Goal: Task Accomplishment & Management: Manage account settings

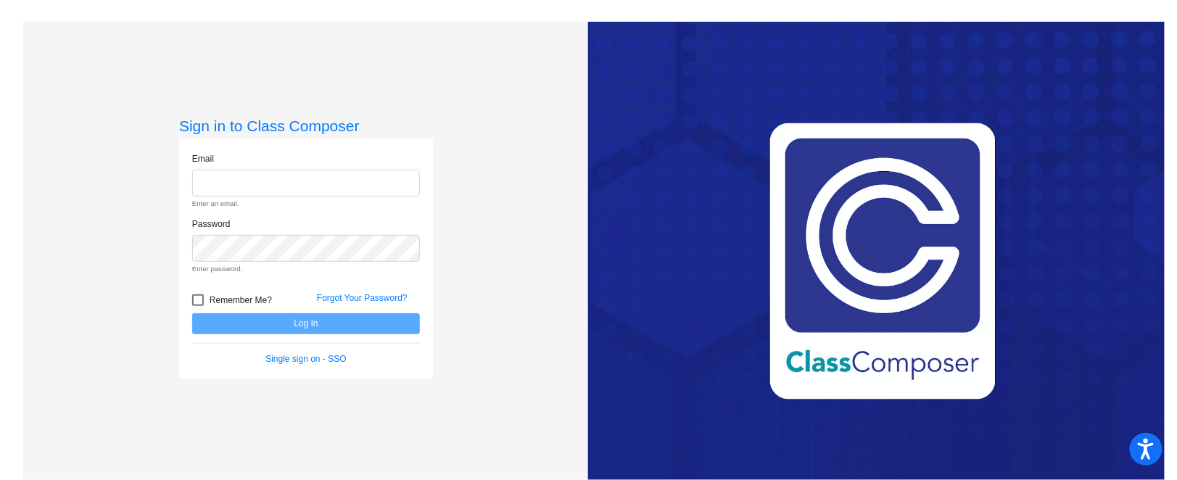
click at [251, 165] on div "Email Enter an email." at bounding box center [306, 180] width 228 height 57
click at [266, 186] on input "email" at bounding box center [306, 183] width 228 height 27
type input "burkem@fowlervilleschools.org"
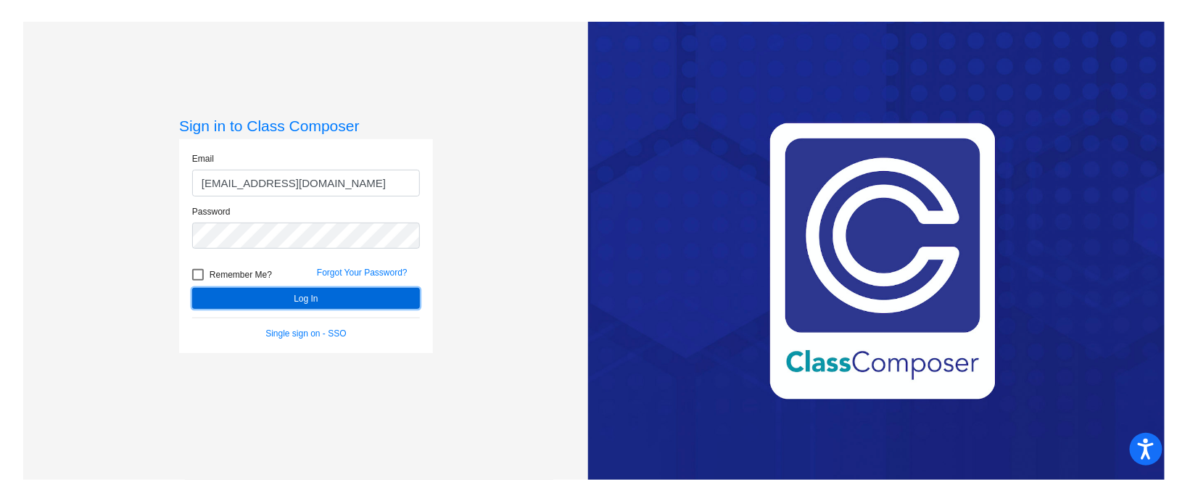
click at [326, 295] on button "Log In" at bounding box center [306, 298] width 228 height 21
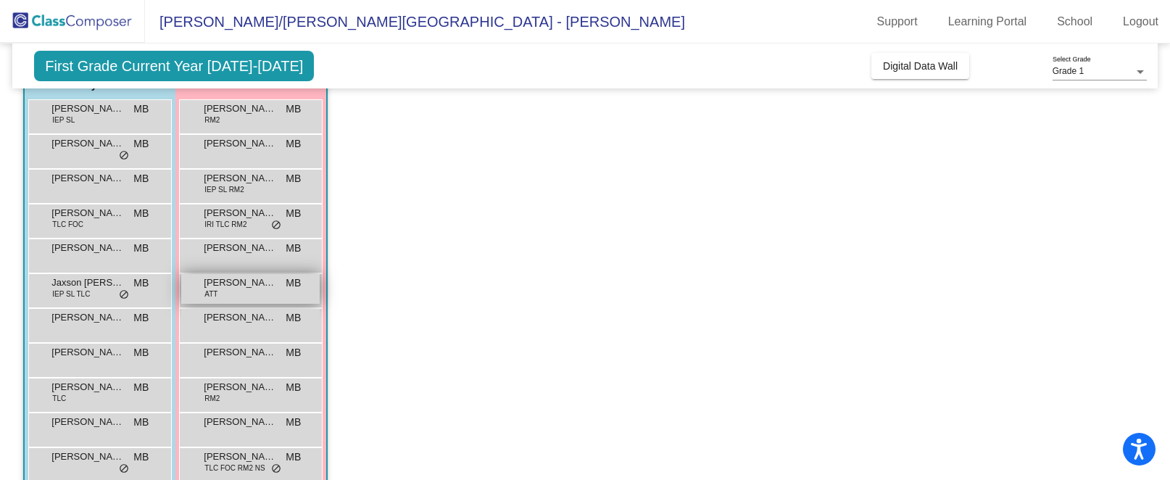
scroll to position [81, 0]
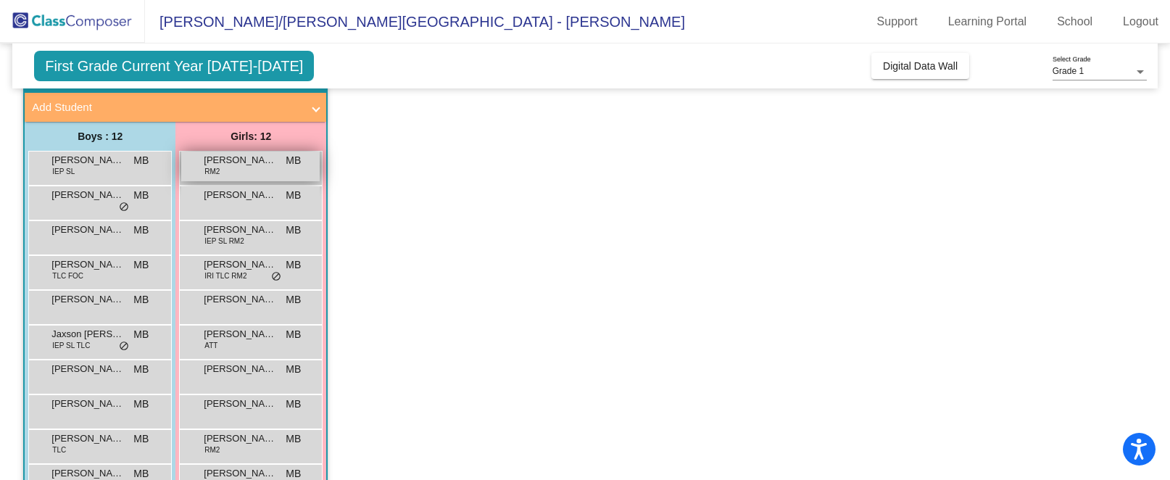
click at [260, 161] on span "[PERSON_NAME]" at bounding box center [240, 160] width 73 height 15
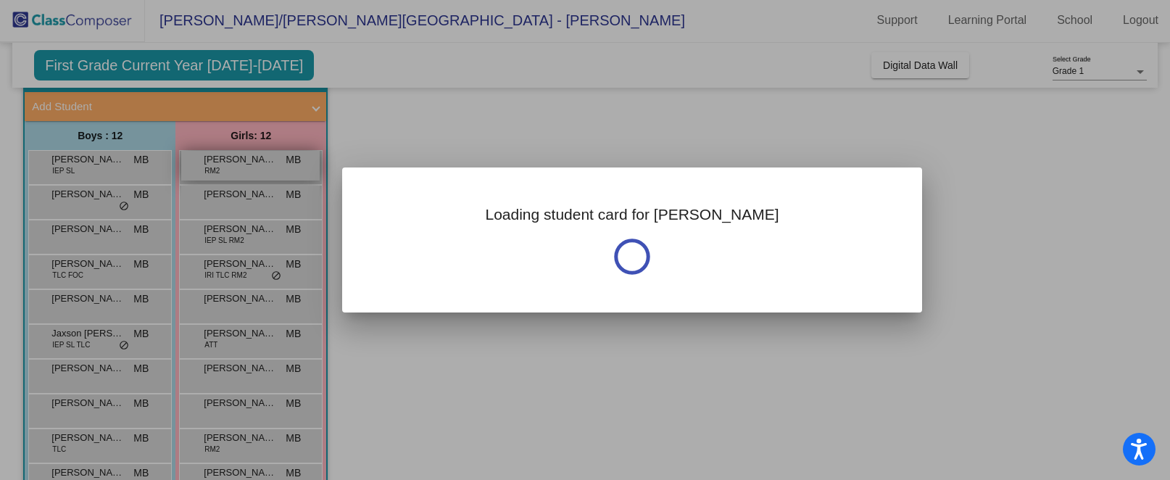
scroll to position [0, 0]
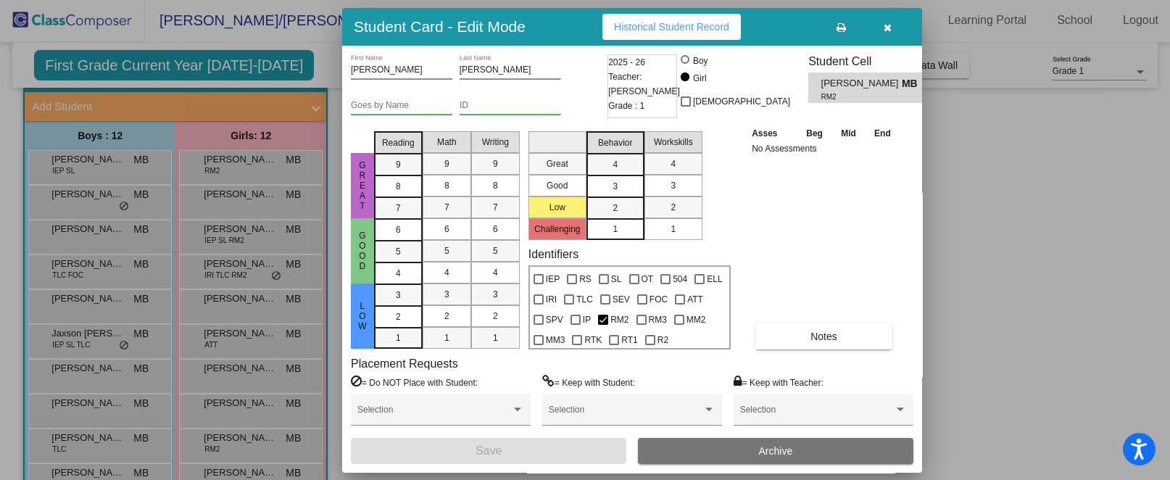
click at [884, 25] on icon "button" at bounding box center [888, 27] width 8 height 10
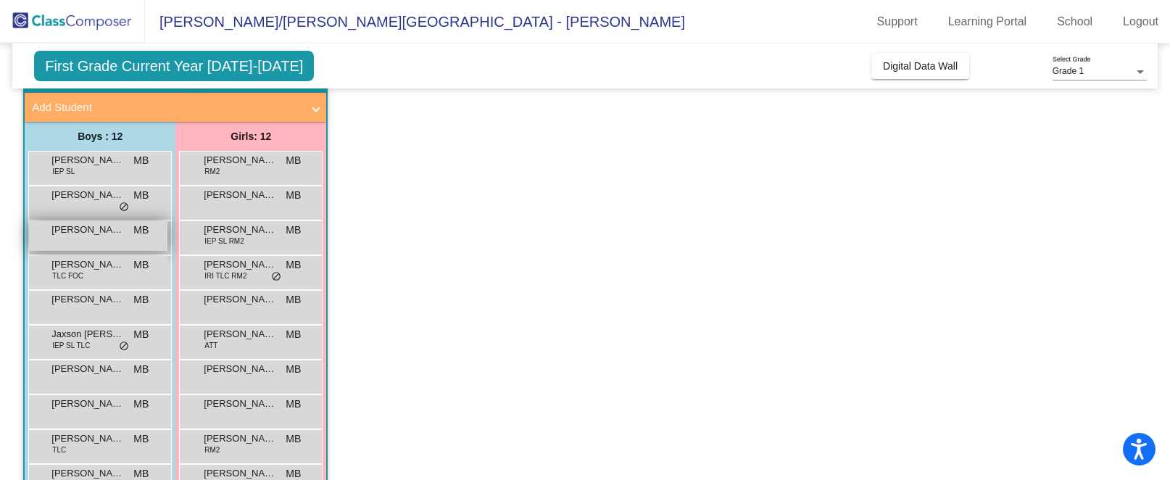
scroll to position [190, 0]
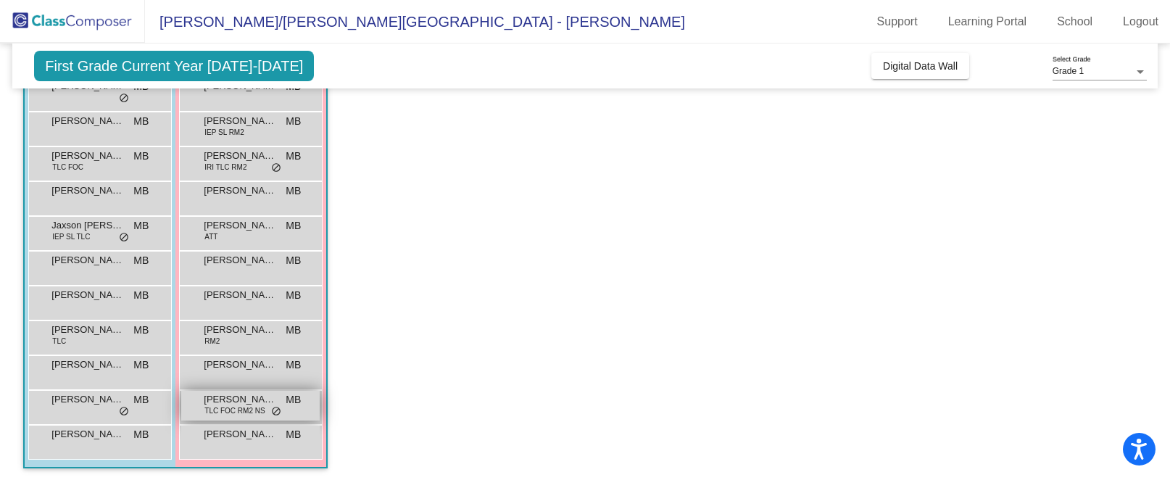
click at [291, 397] on span "MB" at bounding box center [293, 399] width 15 height 15
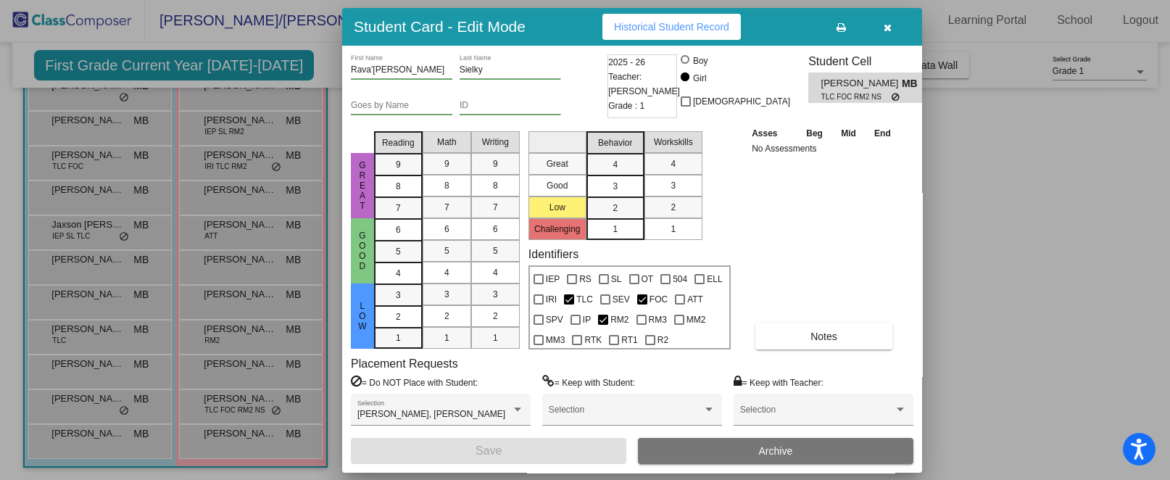
click at [88, 403] on div at bounding box center [585, 240] width 1170 height 480
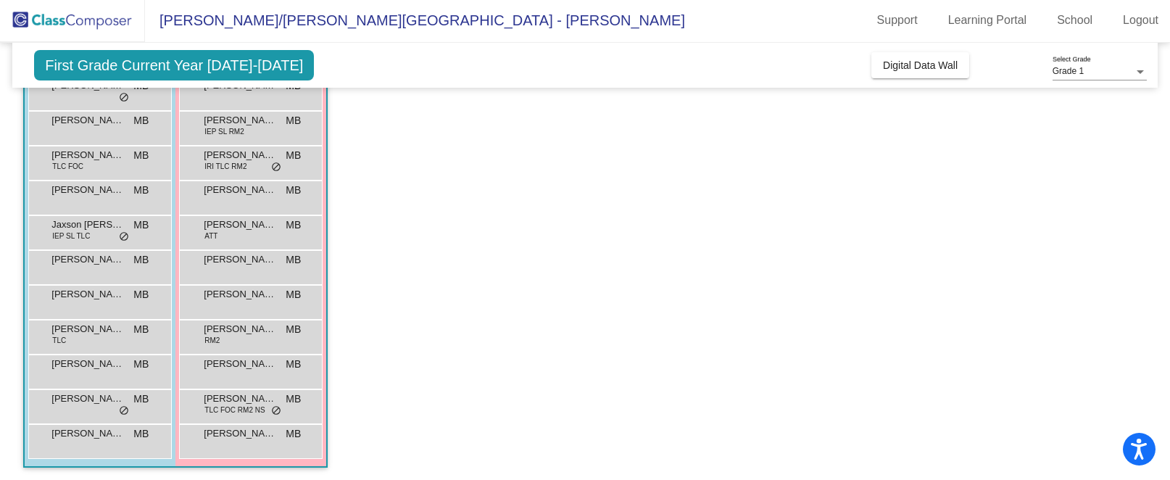
scroll to position [1, 0]
click at [86, 405] on div "Theo Conley MB lock do_not_disturb_alt" at bounding box center [98, 406] width 138 height 30
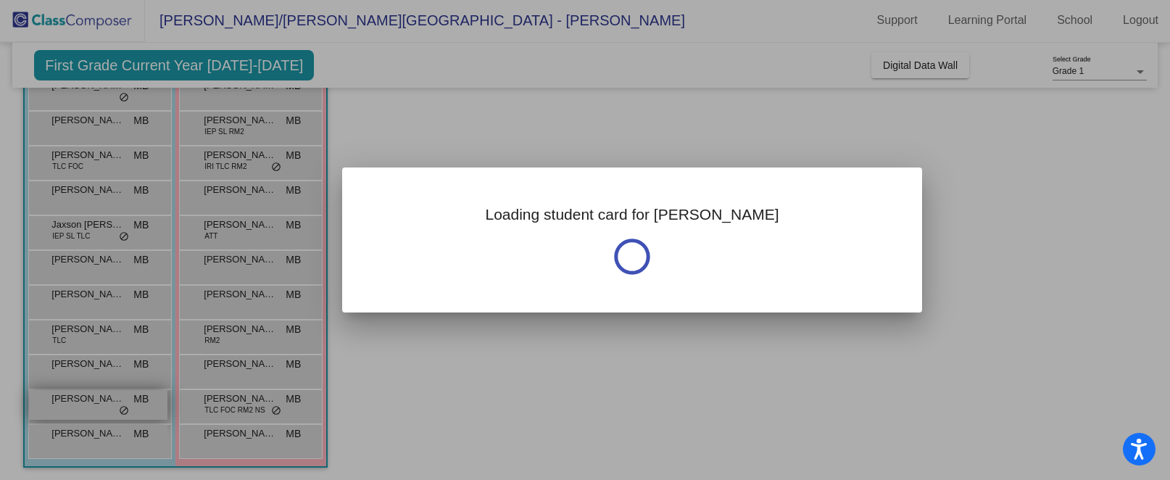
scroll to position [0, 0]
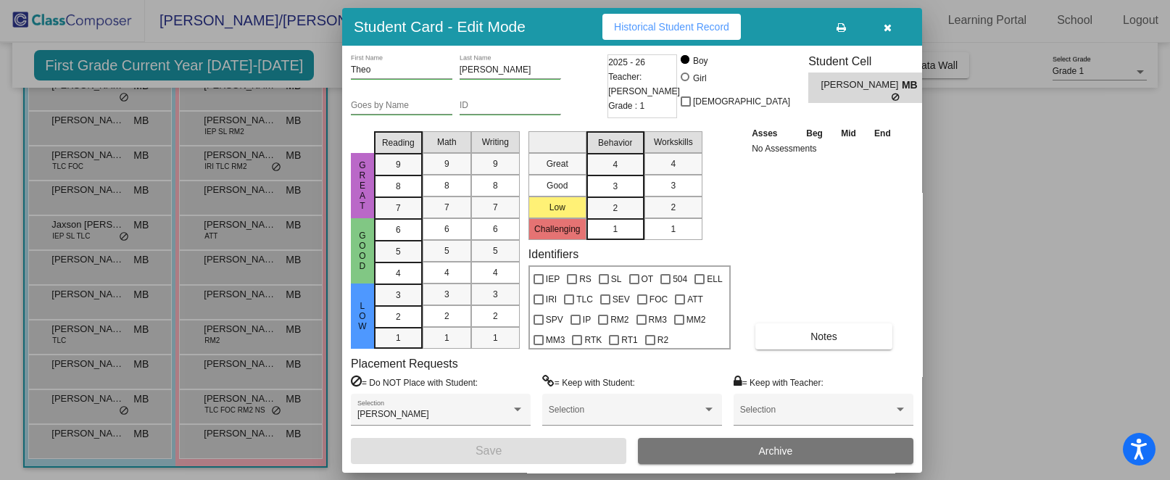
click at [117, 232] on div at bounding box center [585, 240] width 1170 height 480
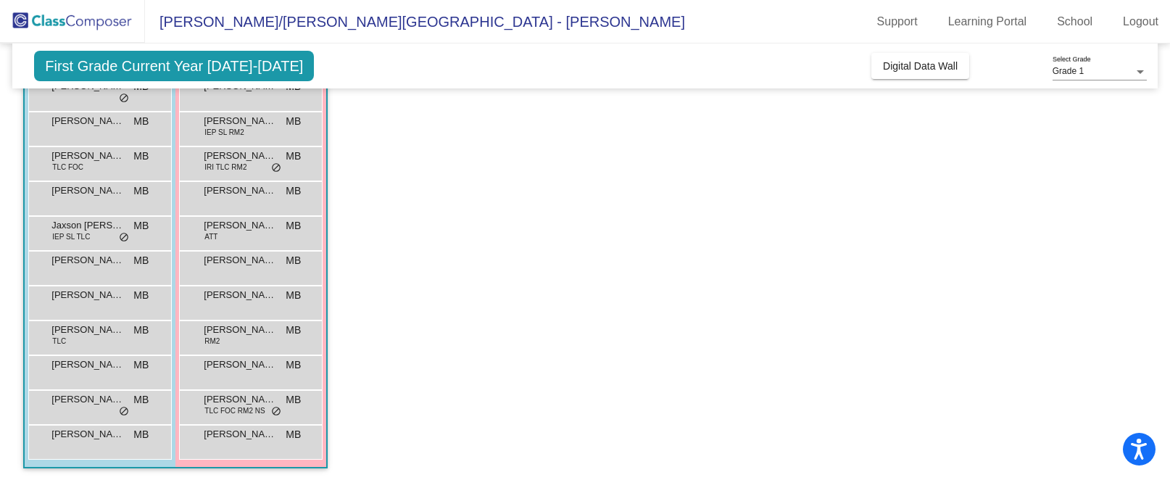
scroll to position [1, 0]
click at [115, 234] on div "Jaxson Latva IEP SL TLC MB lock do_not_disturb_alt" at bounding box center [98, 232] width 138 height 30
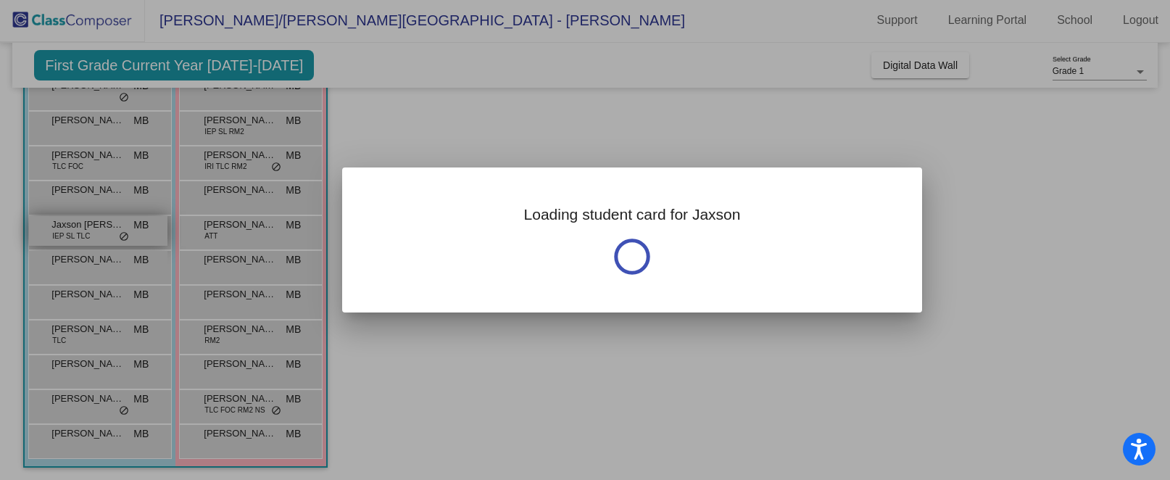
scroll to position [0, 0]
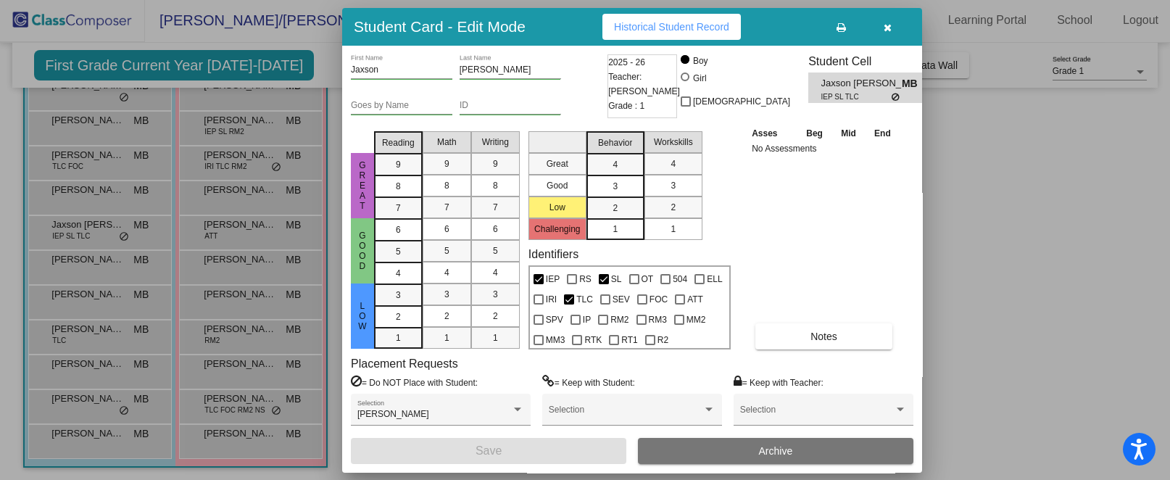
click at [241, 230] on div at bounding box center [585, 240] width 1170 height 480
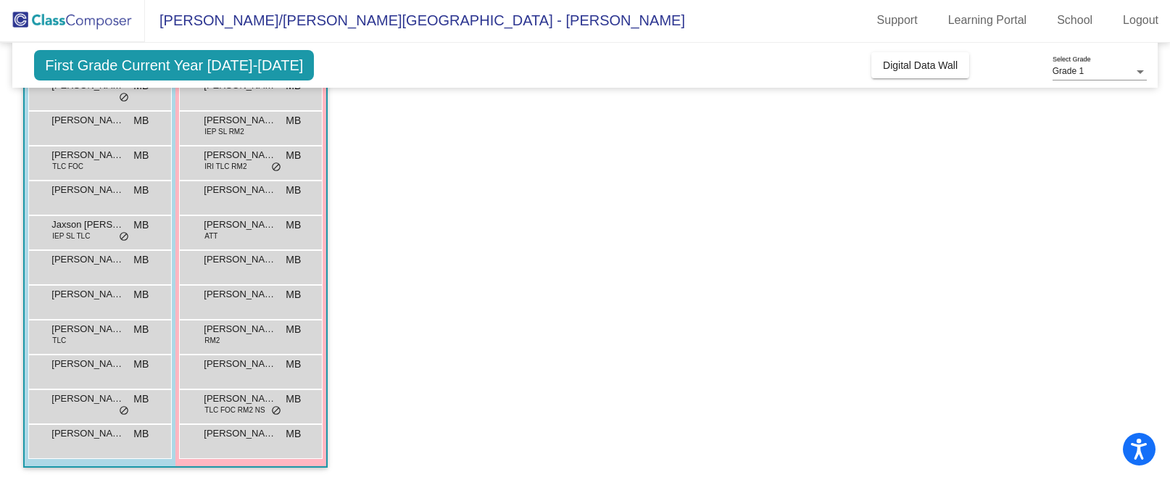
scroll to position [1, 0]
click at [241, 230] on span "[PERSON_NAME]" at bounding box center [240, 225] width 73 height 15
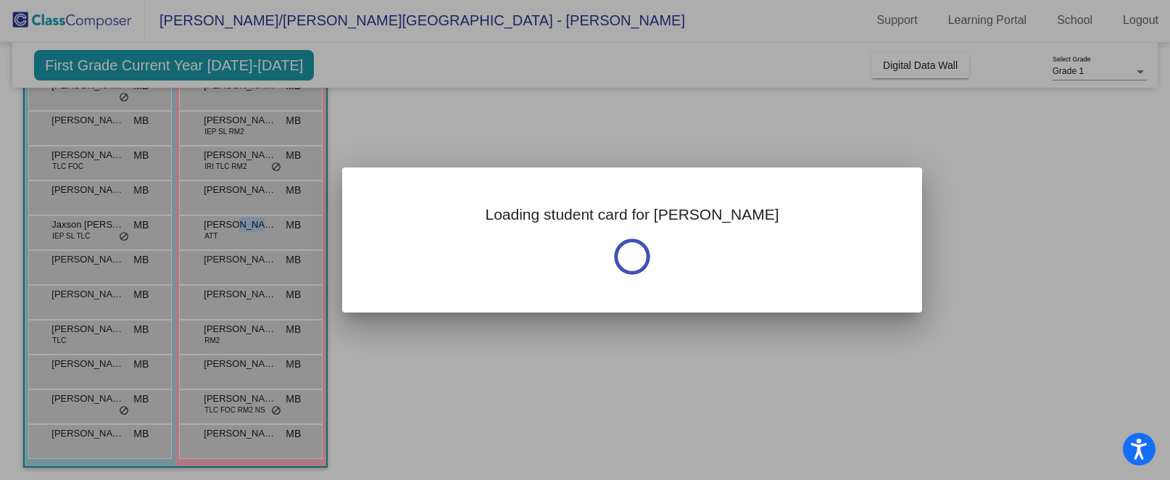
scroll to position [0, 0]
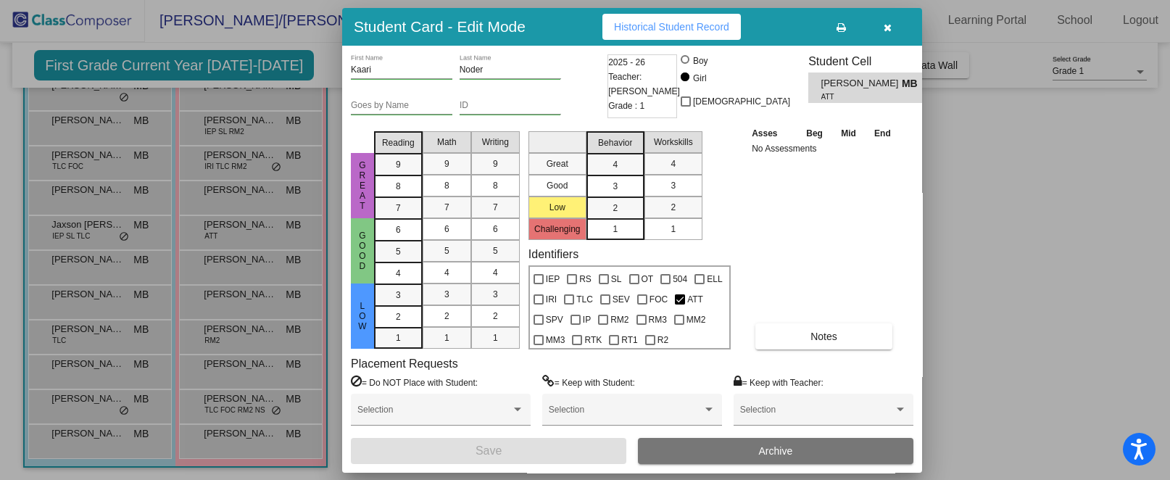
click at [241, 230] on div at bounding box center [585, 240] width 1170 height 480
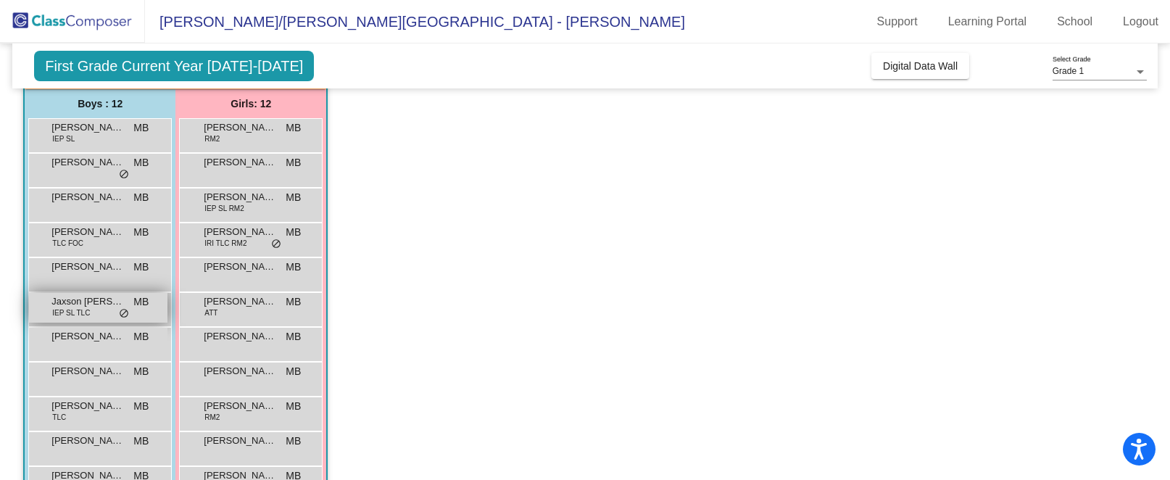
scroll to position [81, 0]
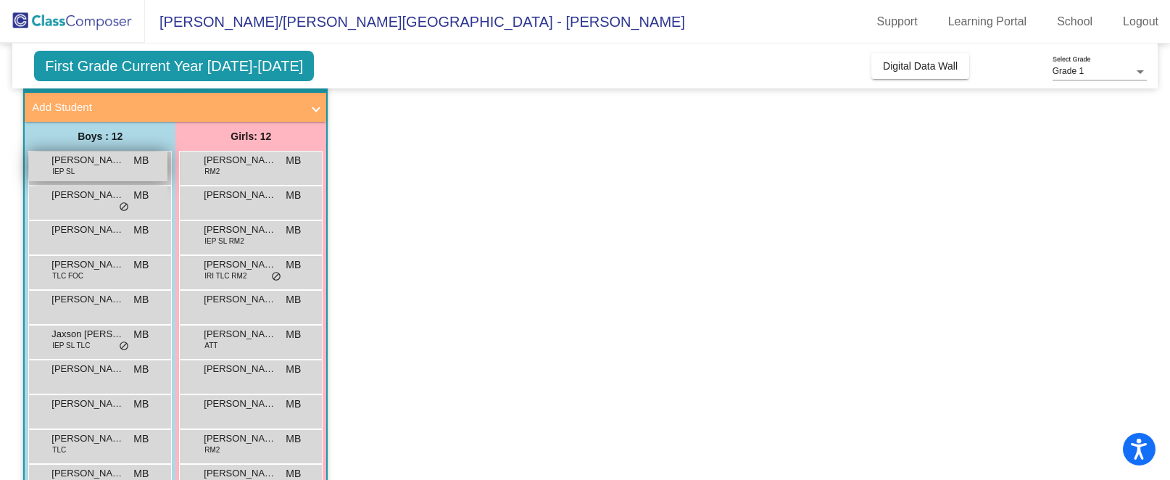
click at [103, 160] on span "[PERSON_NAME]" at bounding box center [87, 160] width 73 height 15
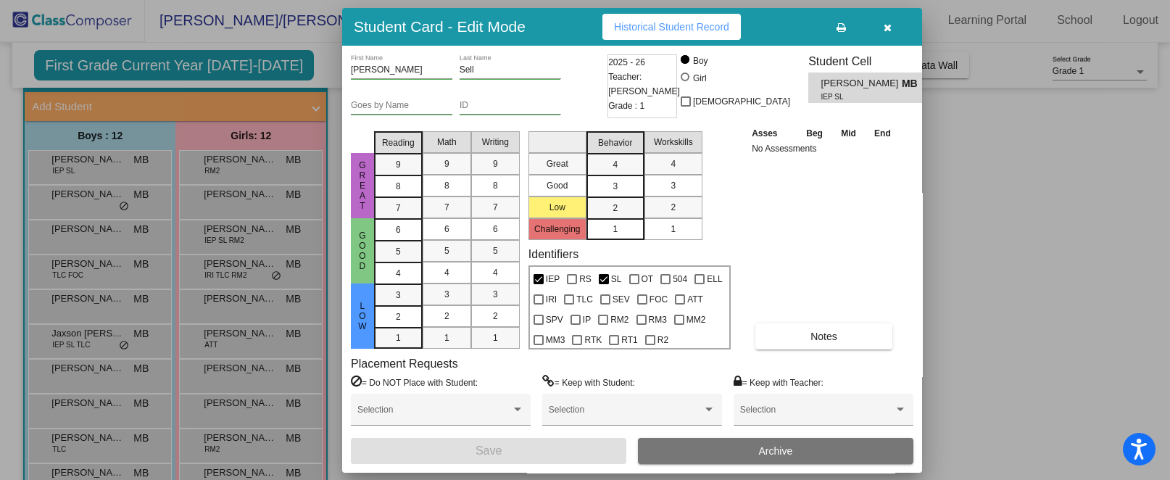
click at [889, 30] on icon "button" at bounding box center [888, 27] width 8 height 10
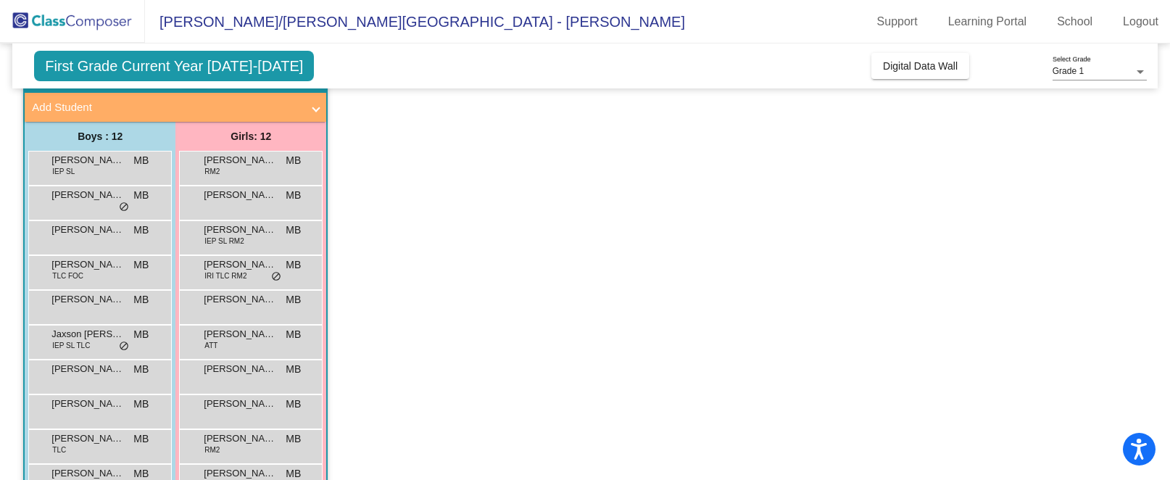
scroll to position [1, 0]
click at [324, 103] on mat-expansion-panel-header "Add Student" at bounding box center [176, 107] width 302 height 29
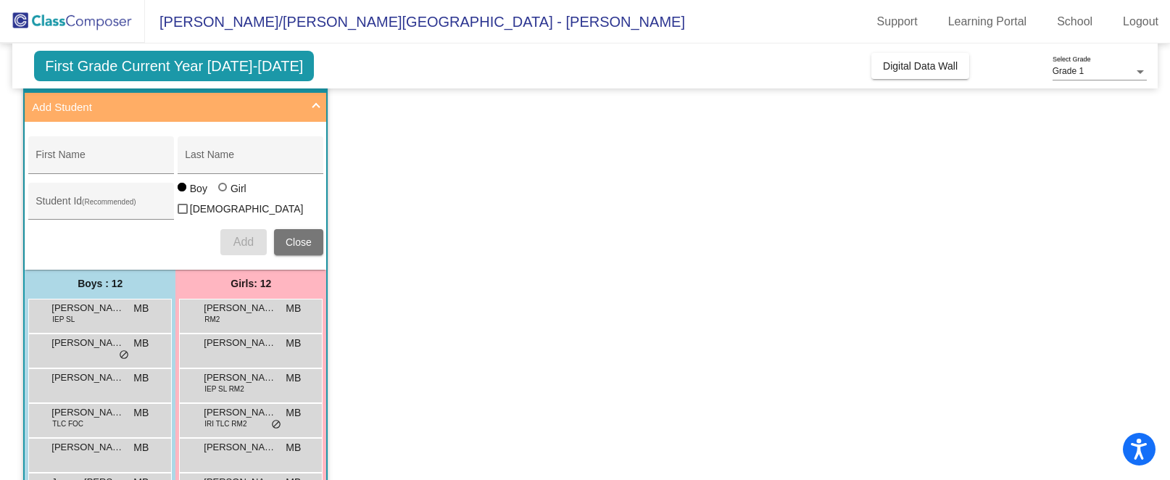
click at [324, 103] on mat-expansion-panel-header "Add Student" at bounding box center [176, 107] width 302 height 29
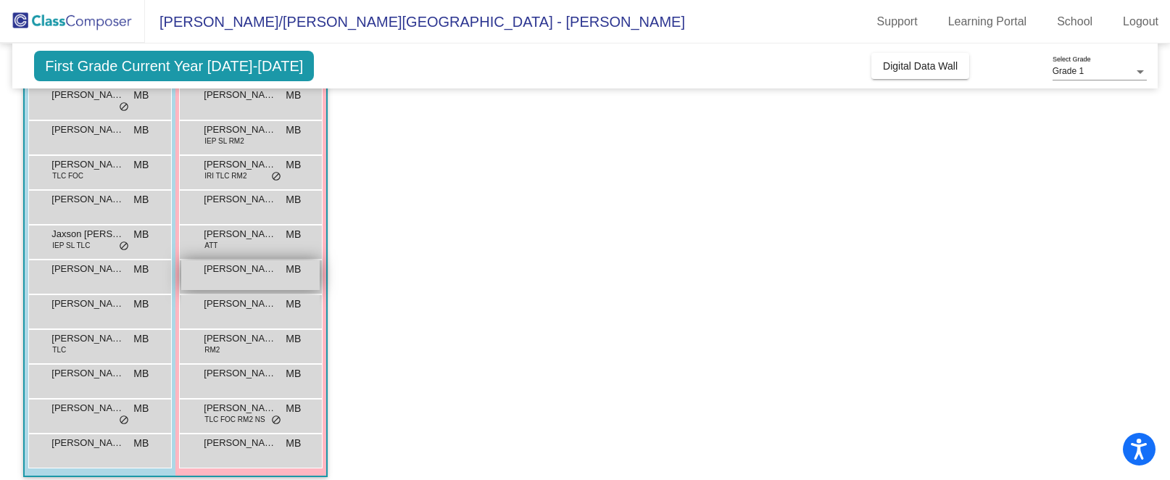
scroll to position [190, 0]
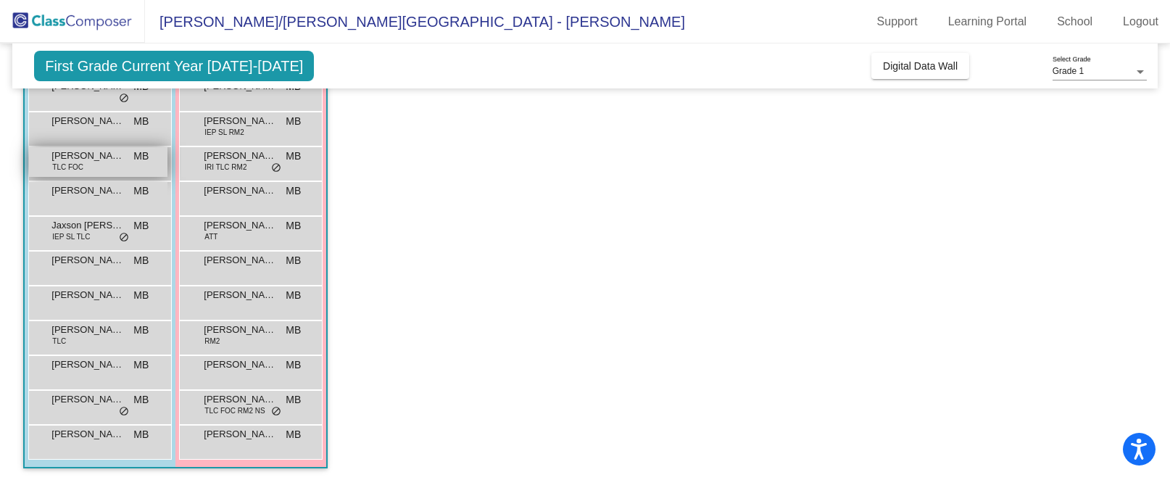
click at [133, 154] on span "MB" at bounding box center [140, 156] width 15 height 15
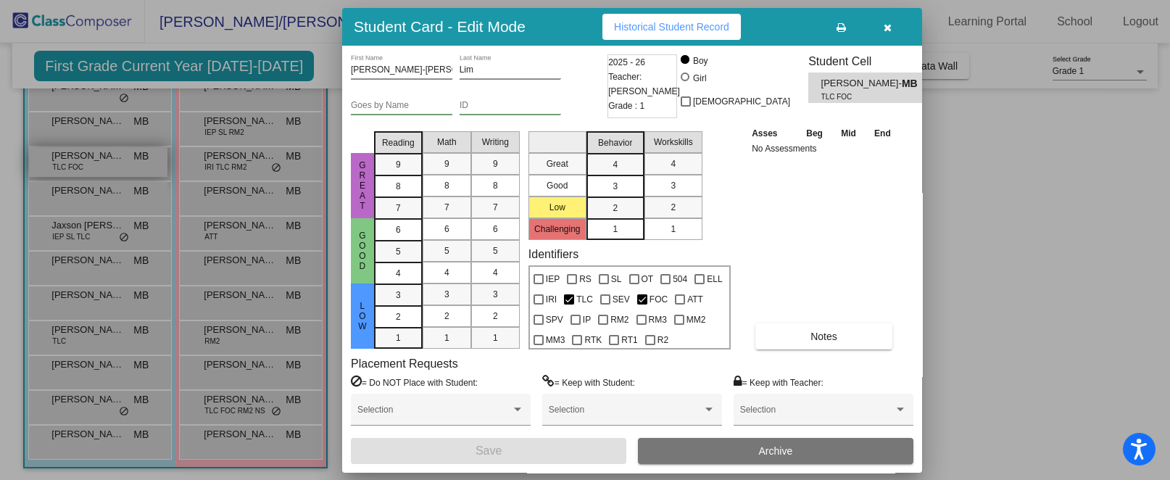
click at [133, 154] on div at bounding box center [585, 240] width 1170 height 480
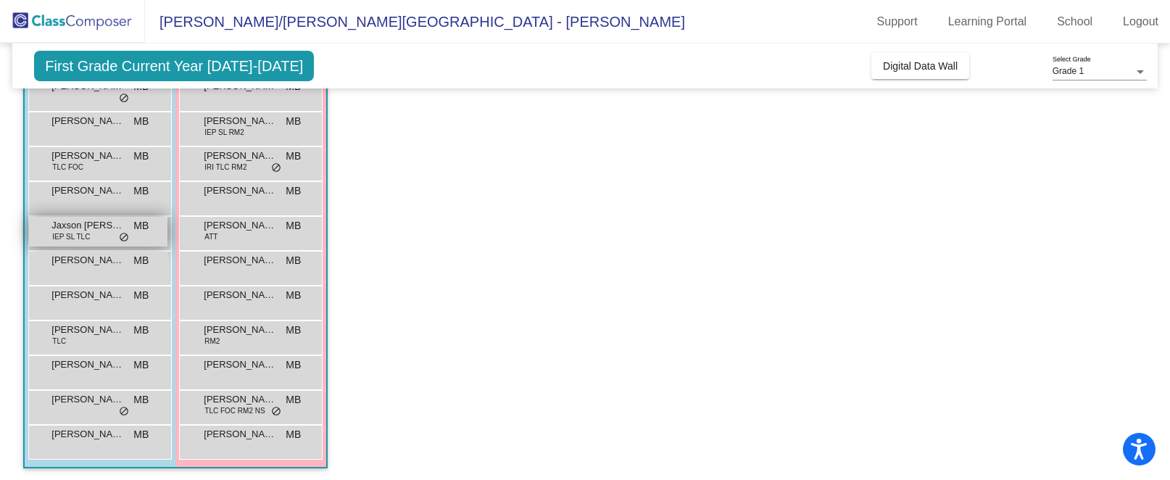
click at [133, 239] on div "Jaxson Latva IEP SL TLC MB lock do_not_disturb_alt" at bounding box center [98, 232] width 138 height 30
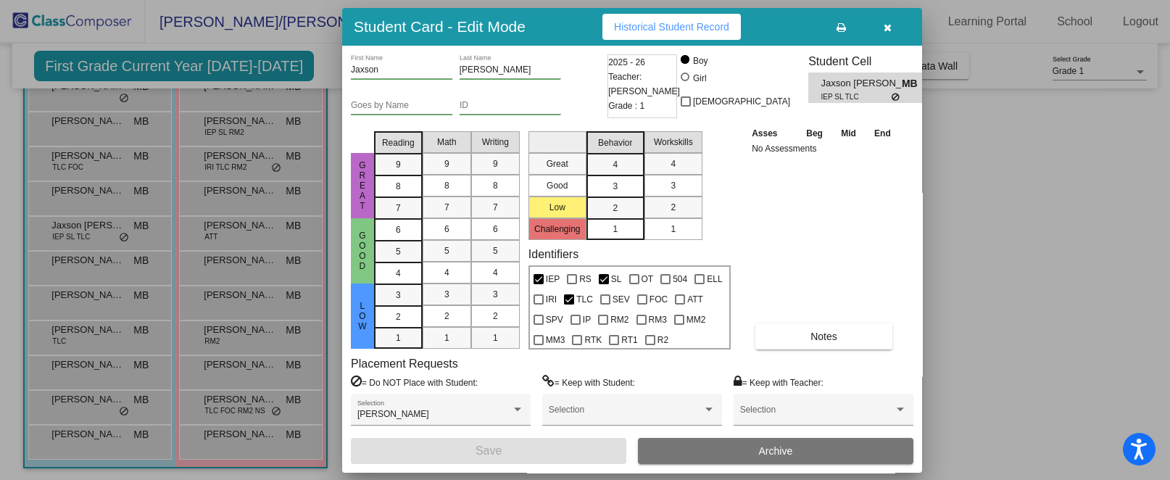
click at [894, 20] on button "button" at bounding box center [887, 27] width 46 height 26
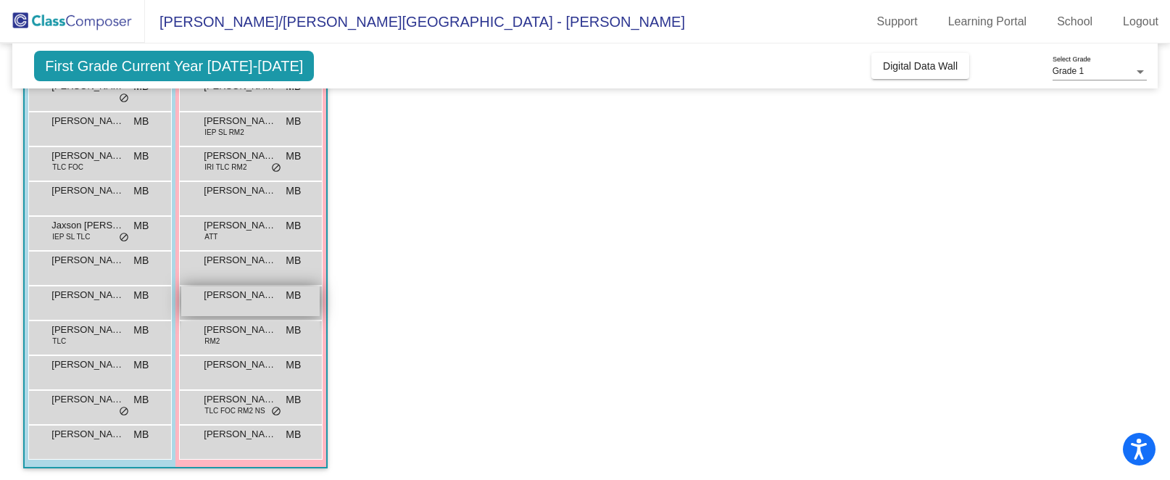
click at [266, 295] on span "[PERSON_NAME]" at bounding box center [240, 295] width 73 height 15
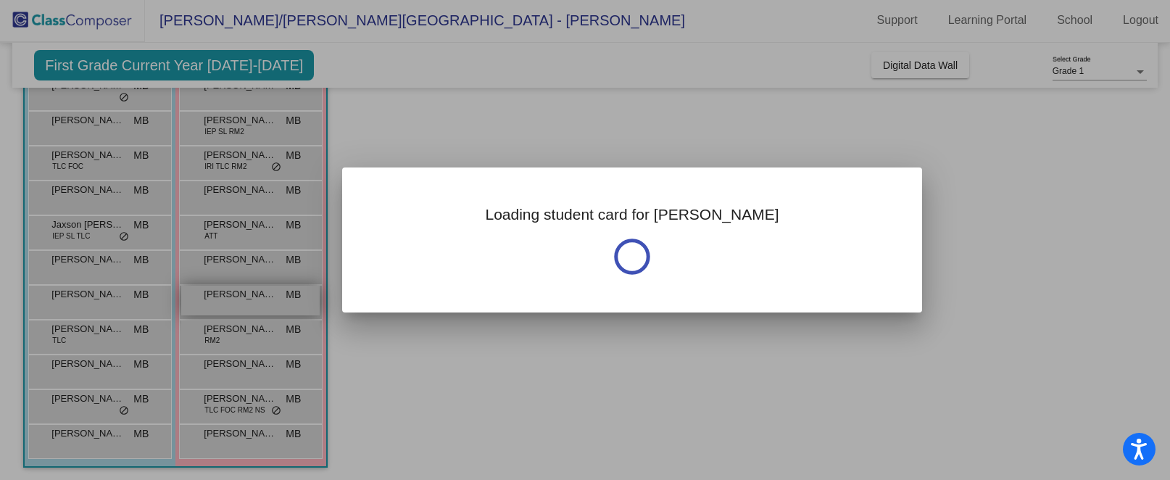
scroll to position [0, 0]
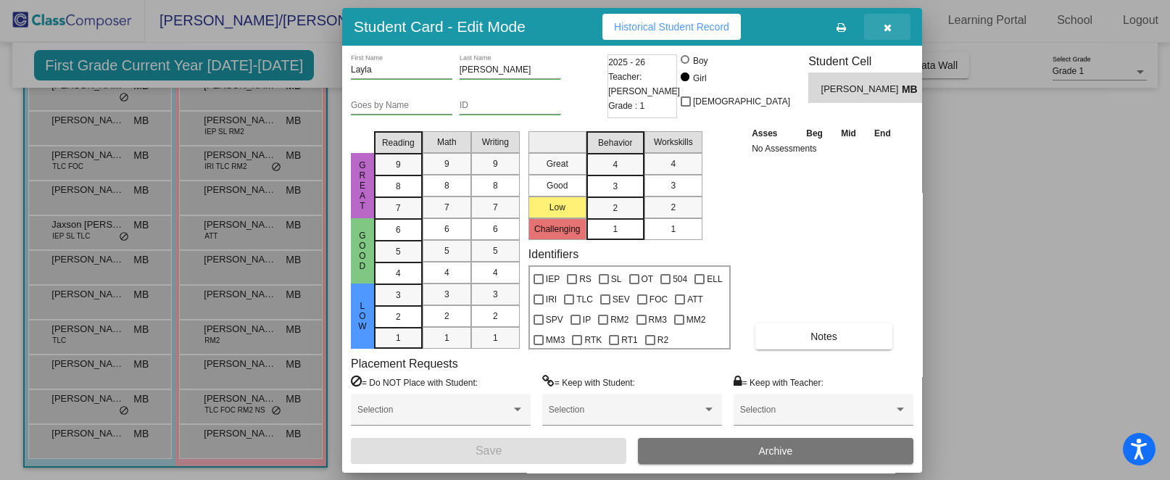
click at [889, 21] on span "button" at bounding box center [888, 27] width 8 height 12
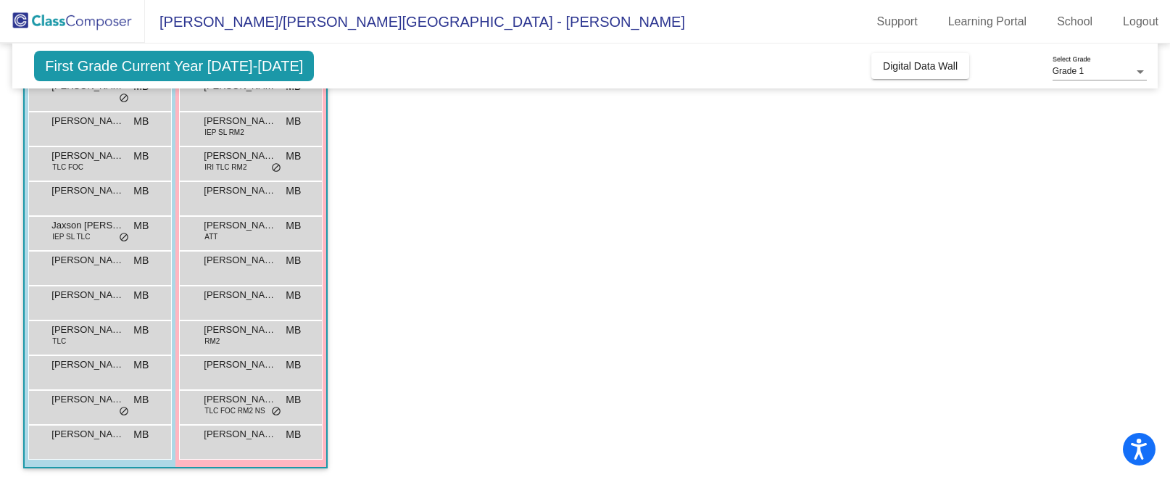
scroll to position [1, 0]
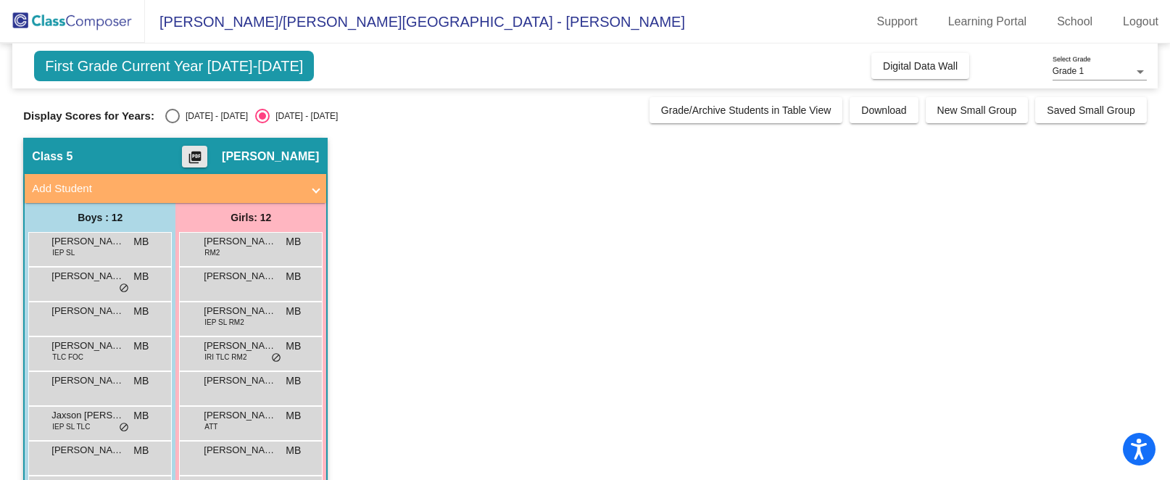
click at [204, 154] on mat-icon "picture_as_pdf" at bounding box center [194, 160] width 17 height 20
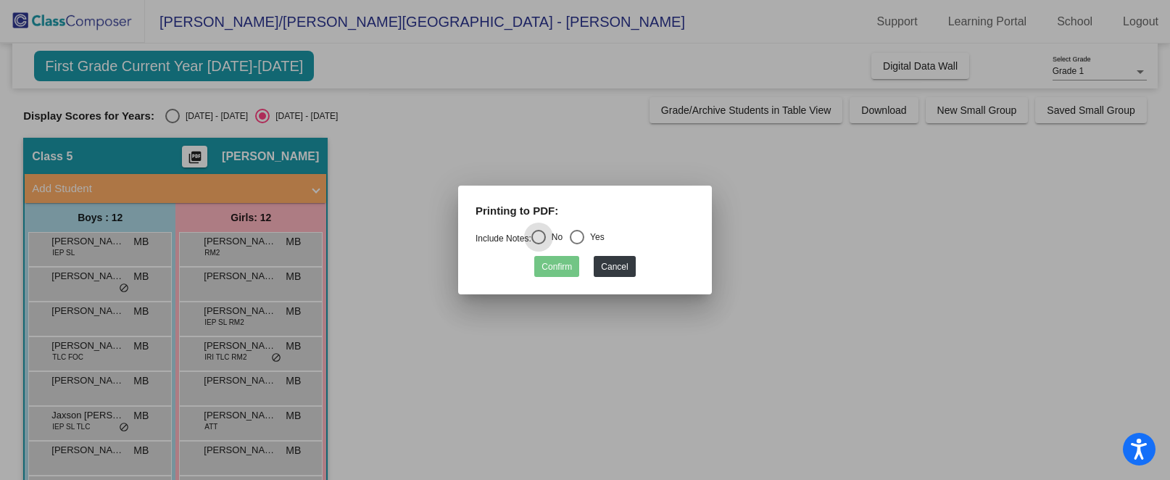
click at [584, 238] on div "Select an option" at bounding box center [577, 237] width 15 height 15
click at [577, 244] on input "Yes" at bounding box center [576, 244] width 1 height 1
radio input "true"
click at [560, 268] on button "Confirm" at bounding box center [556, 266] width 45 height 21
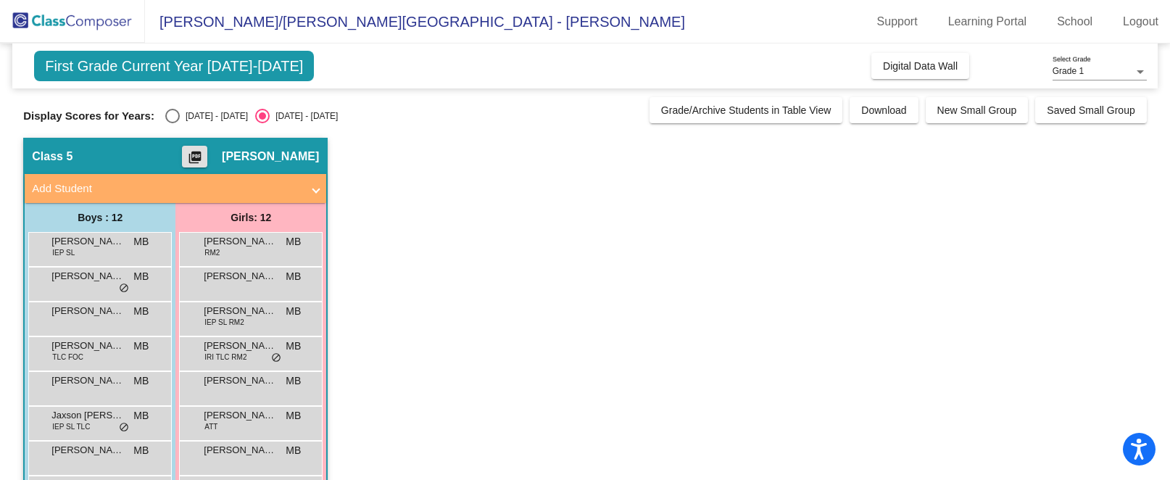
click at [204, 160] on mat-icon "picture_as_pdf" at bounding box center [194, 160] width 17 height 20
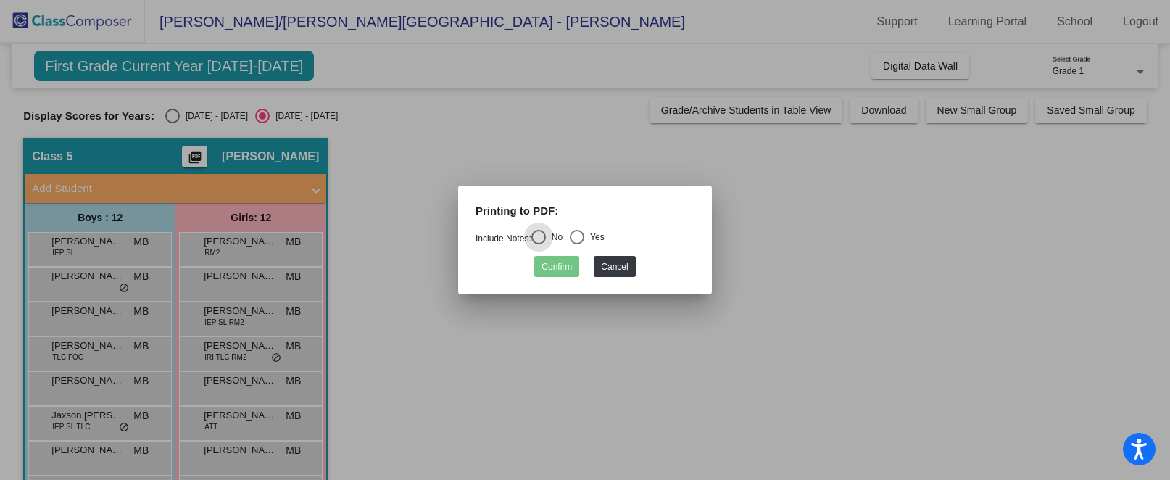
click at [584, 239] on div "Select an option" at bounding box center [577, 237] width 15 height 15
click at [577, 244] on input "Yes" at bounding box center [576, 244] width 1 height 1
radio input "true"
click at [568, 272] on button "Confirm" at bounding box center [556, 266] width 45 height 21
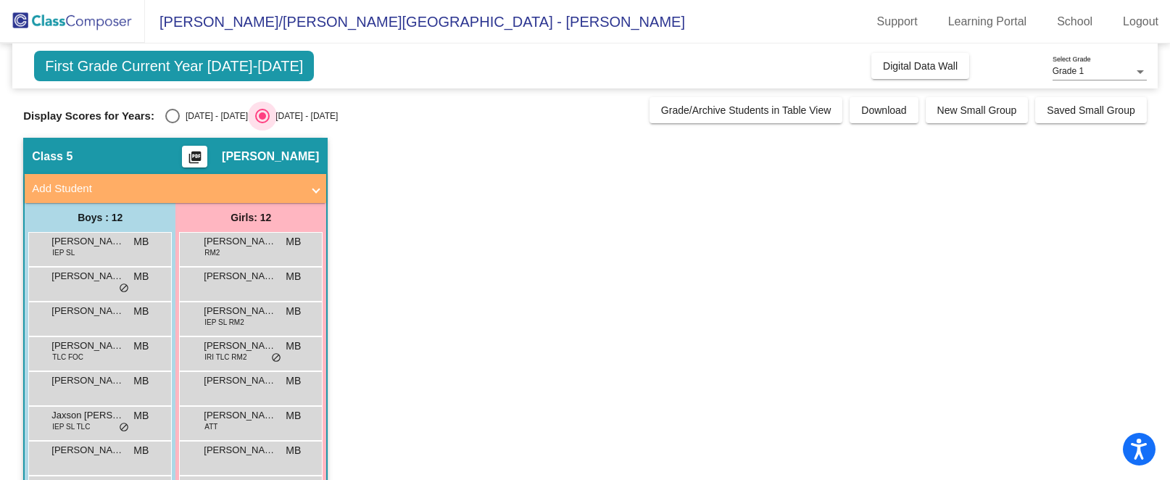
click at [259, 117] on div "Select an option" at bounding box center [262, 115] width 7 height 7
click at [262, 123] on input "[DATE] - [DATE]" at bounding box center [262, 123] width 1 height 1
click at [883, 62] on span "Digital Data Wall" at bounding box center [920, 66] width 75 height 12
click at [142, 175] on mat-expansion-panel-header "Add Student" at bounding box center [176, 188] width 302 height 29
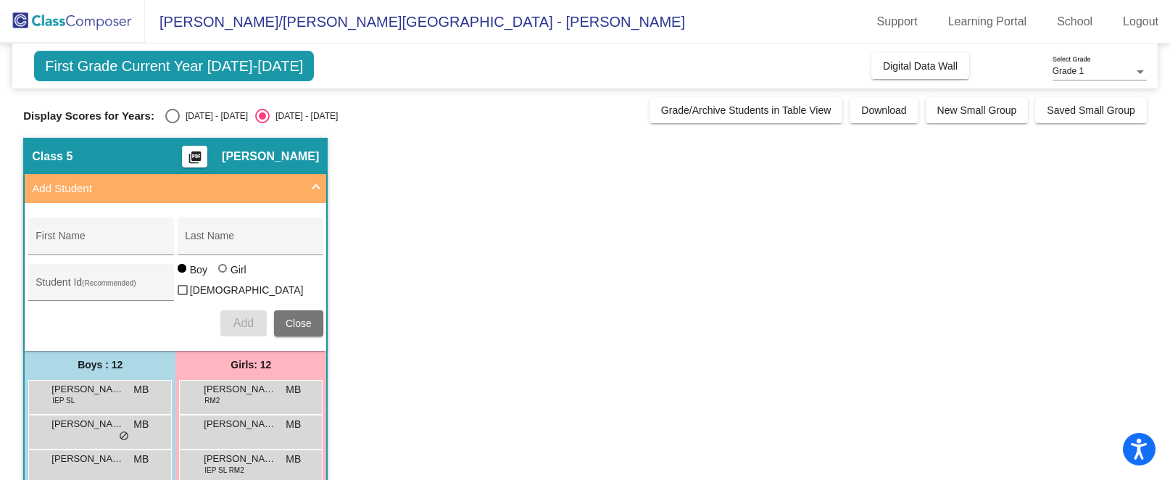
click at [142, 175] on mat-expansion-panel-header "Add Student" at bounding box center [176, 188] width 302 height 29
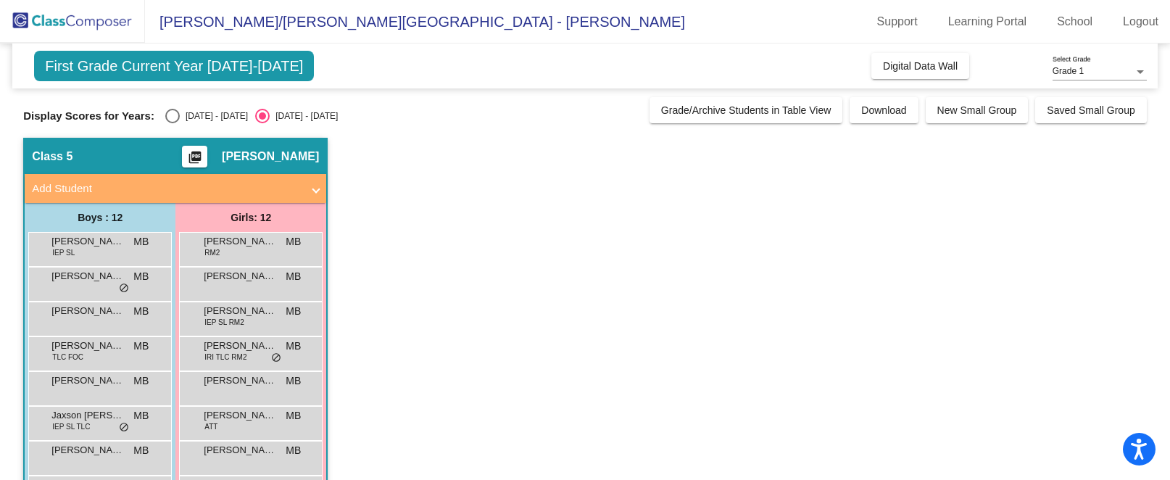
click at [267, 149] on span "[PERSON_NAME]" at bounding box center [270, 156] width 97 height 15
click at [204, 156] on mat-icon "picture_as_pdf" at bounding box center [194, 160] width 17 height 20
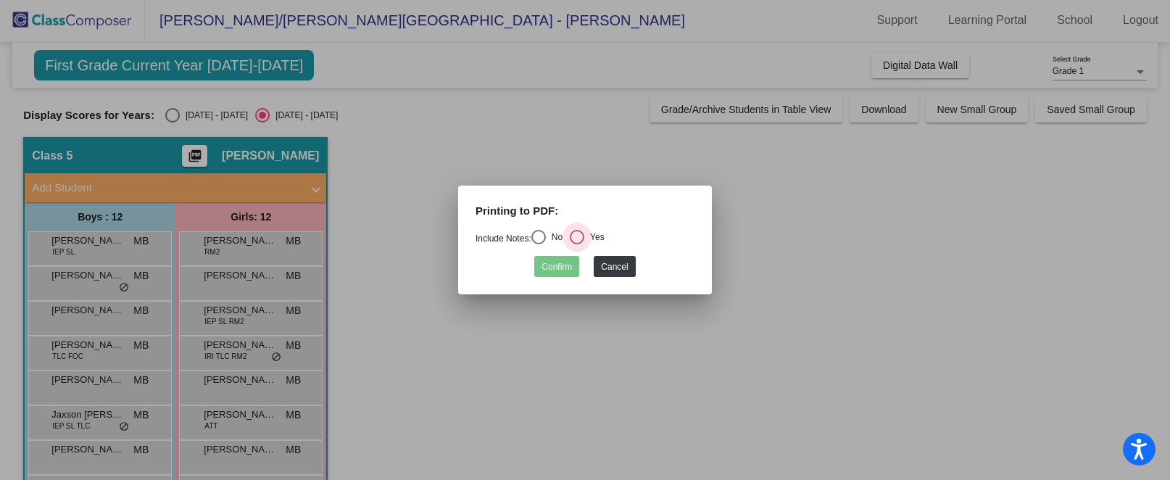
click at [584, 237] on div "Select an option" at bounding box center [577, 237] width 15 height 15
click at [577, 244] on input "Yes" at bounding box center [576, 244] width 1 height 1
radio input "true"
click at [563, 263] on button "Confirm" at bounding box center [556, 266] width 45 height 21
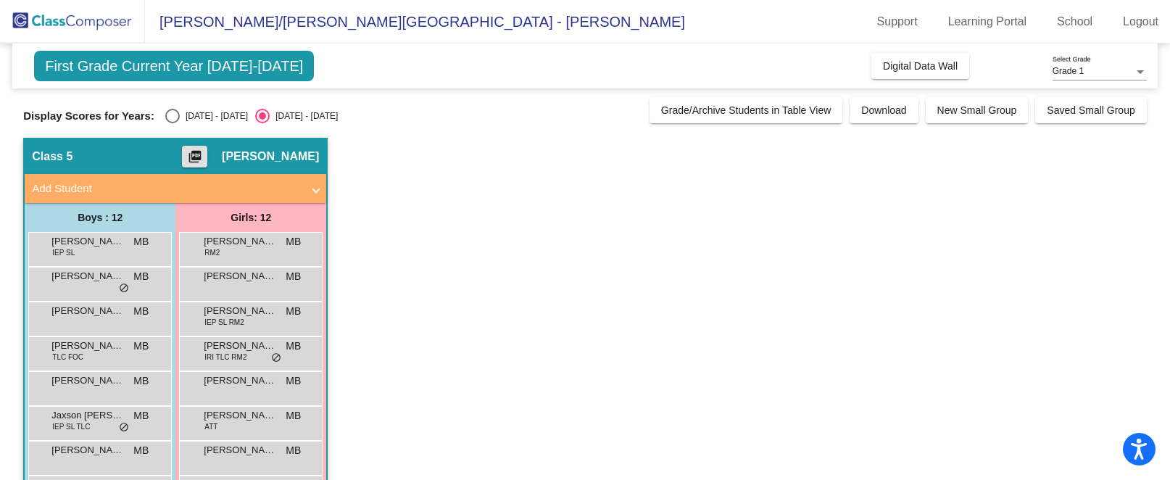
scroll to position [1, 0]
click at [255, 291] on div "[PERSON_NAME] MB lock do_not_disturb_alt" at bounding box center [250, 283] width 138 height 30
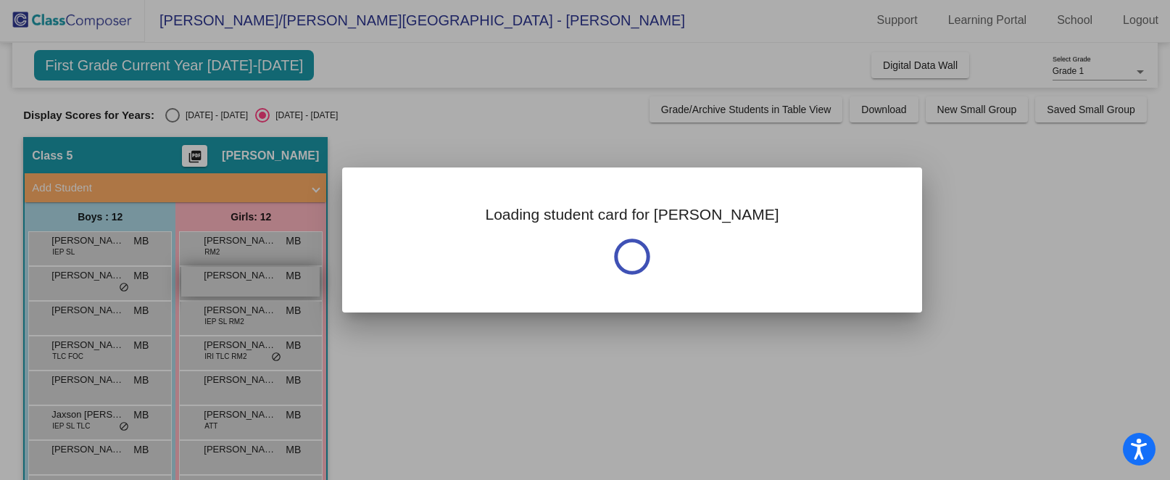
scroll to position [0, 0]
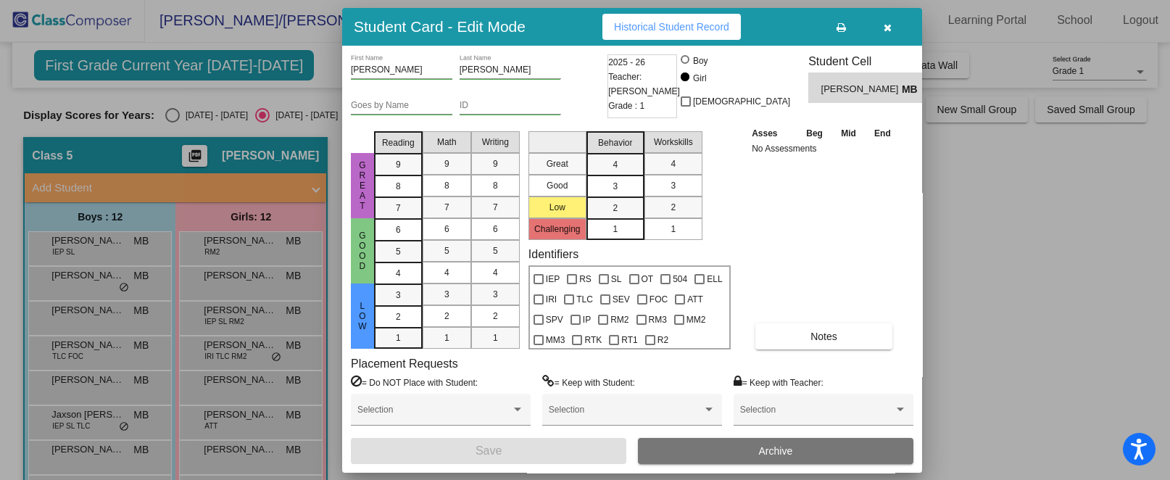
click at [885, 22] on icon "button" at bounding box center [888, 27] width 8 height 10
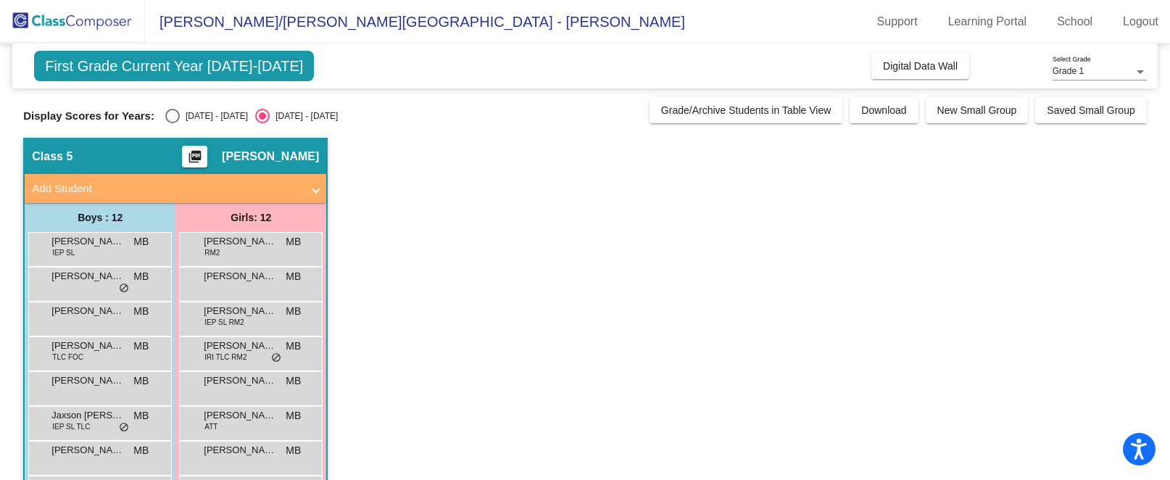
scroll to position [1, 0]
click at [279, 152] on span "[PERSON_NAME]" at bounding box center [270, 156] width 97 height 15
click at [259, 76] on span "First Grade Current Year [DATE]-[DATE]" at bounding box center [174, 66] width 280 height 30
click at [265, 62] on span "First Grade Current Year [DATE]-[DATE]" at bounding box center [174, 66] width 280 height 30
click at [165, 117] on div "Select an option" at bounding box center [172, 116] width 15 height 15
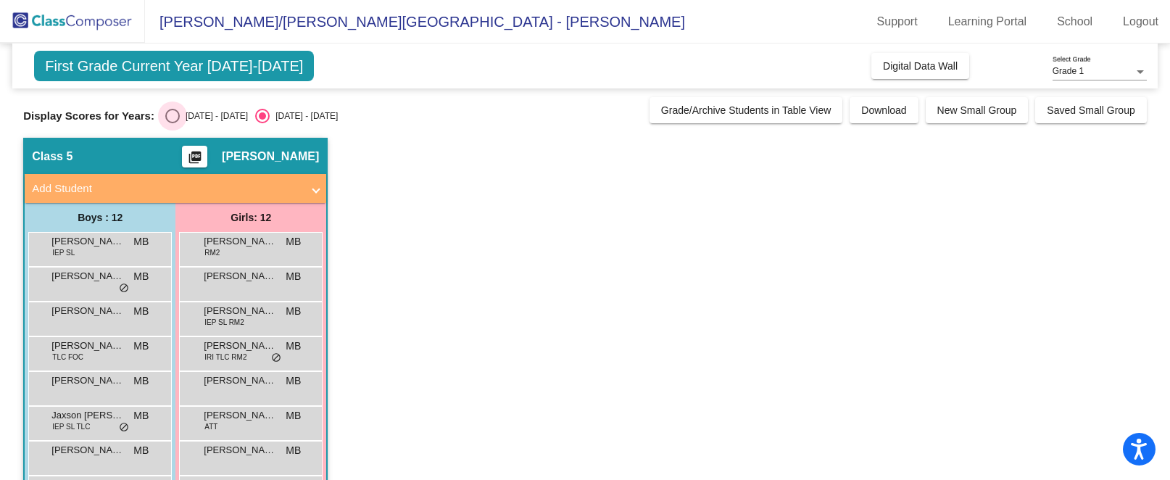
click at [172, 123] on input "[DATE] - [DATE]" at bounding box center [172, 123] width 1 height 1
radio input "true"
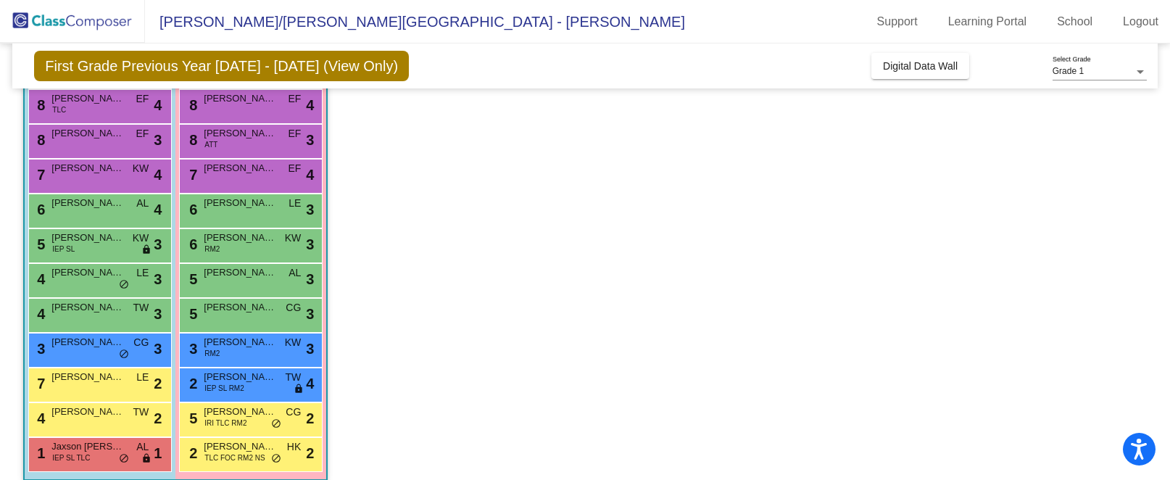
scroll to position [190, 0]
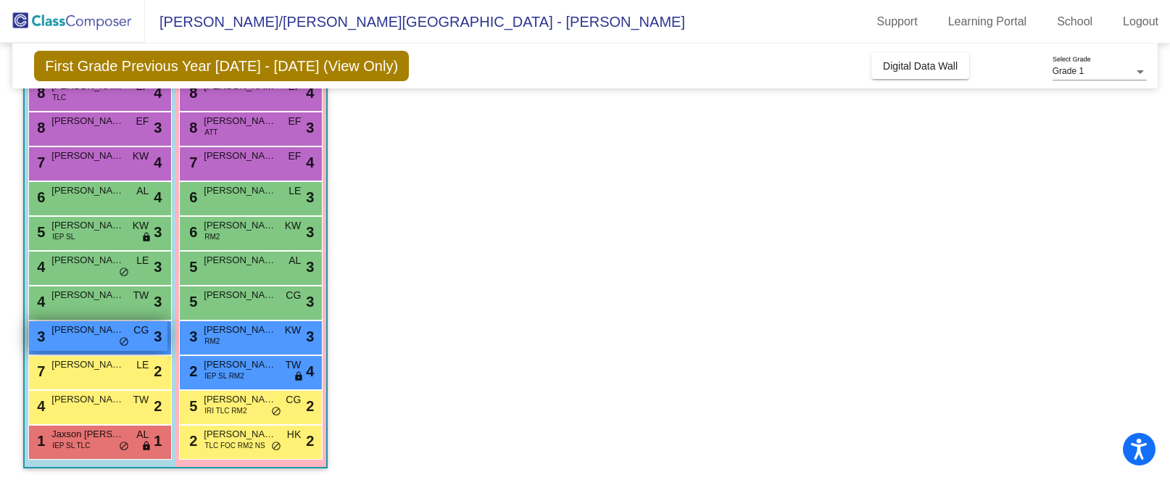
click at [119, 333] on span "[PERSON_NAME]" at bounding box center [87, 330] width 73 height 15
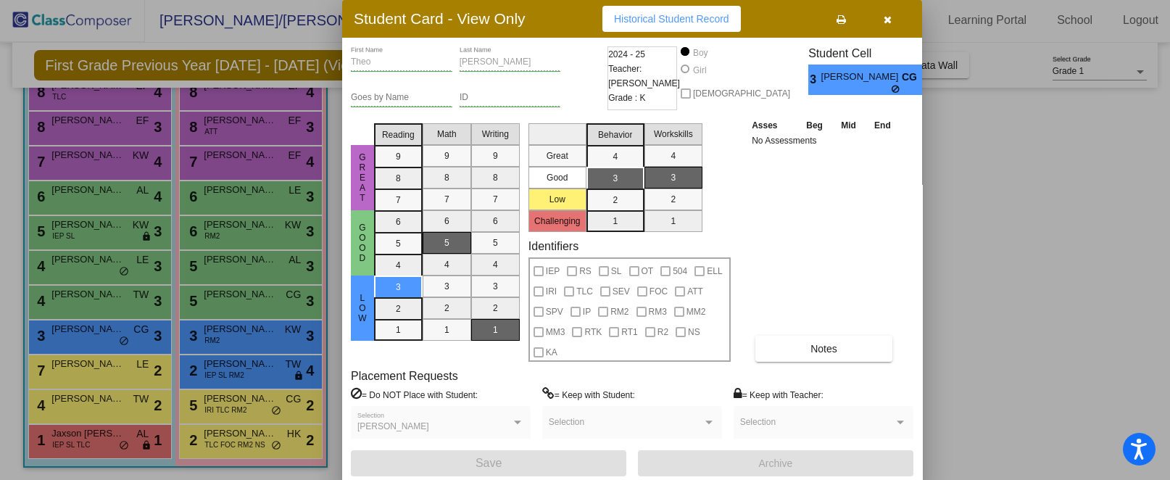
click at [877, 20] on button "button" at bounding box center [887, 19] width 46 height 26
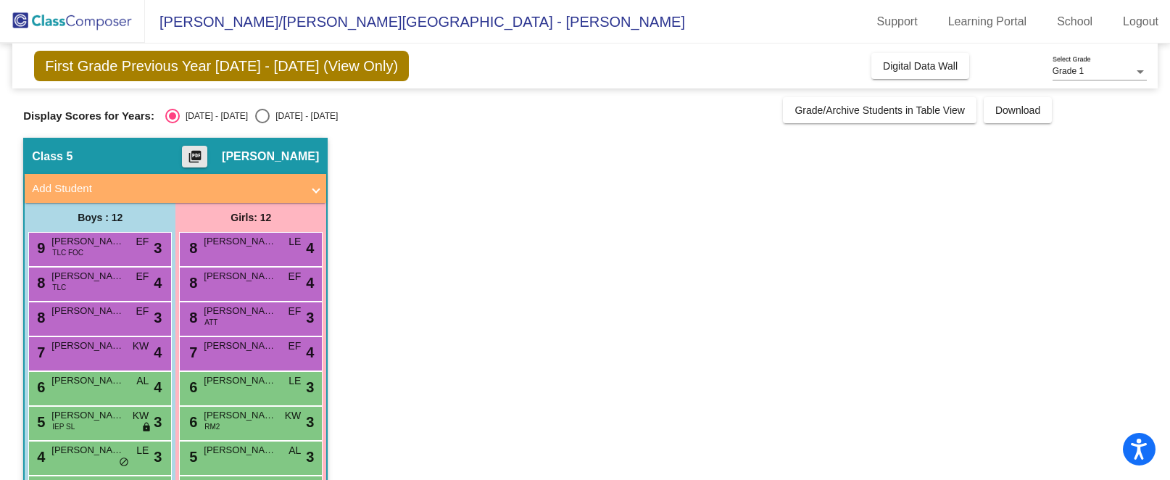
click at [204, 150] on mat-icon "picture_as_pdf" at bounding box center [194, 160] width 17 height 20
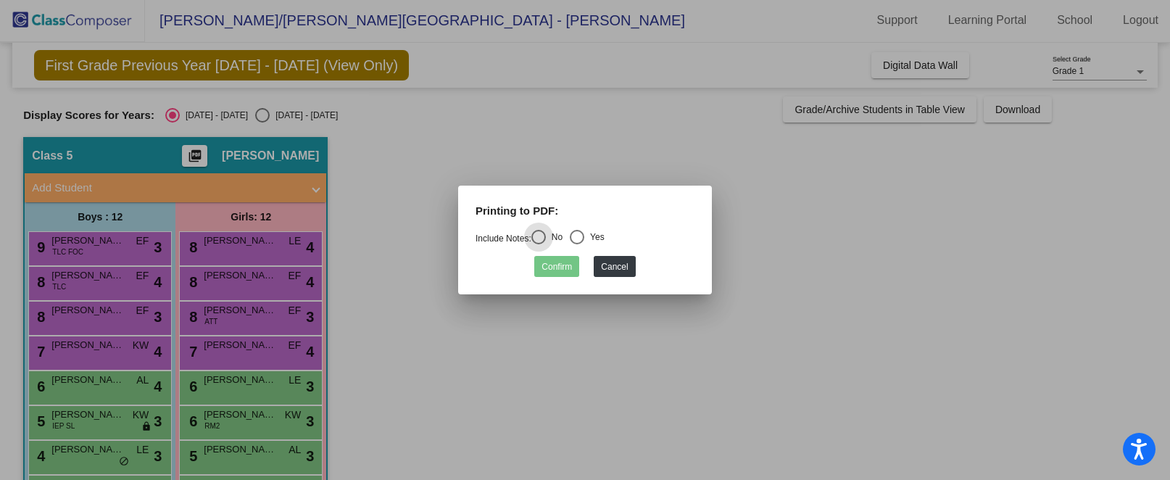
click at [579, 233] on div "Select an option" at bounding box center [577, 237] width 15 height 15
click at [577, 244] on input "Yes" at bounding box center [576, 244] width 1 height 1
radio input "true"
click at [559, 259] on button "Confirm" at bounding box center [556, 266] width 45 height 21
